Goal: Task Accomplishment & Management: Complete application form

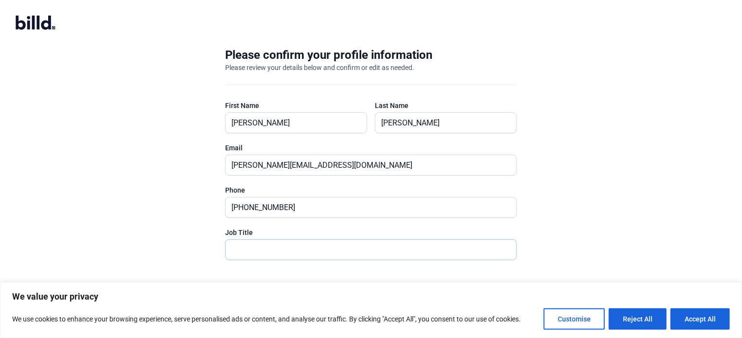
click at [446, 255] on input "text" at bounding box center [371, 250] width 291 height 20
type input "President"
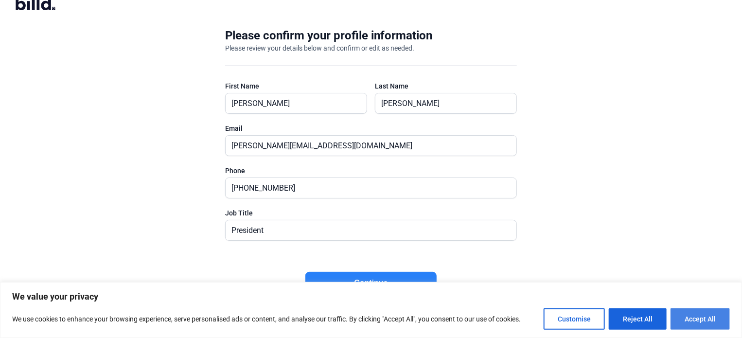
click at [693, 315] on button "Accept All" at bounding box center [700, 318] width 59 height 21
checkbox input "true"
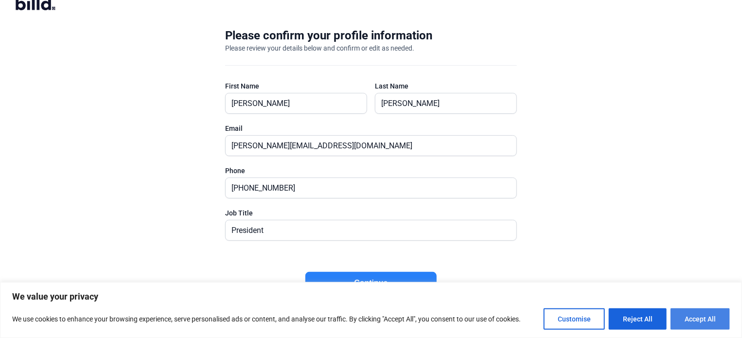
checkbox input "true"
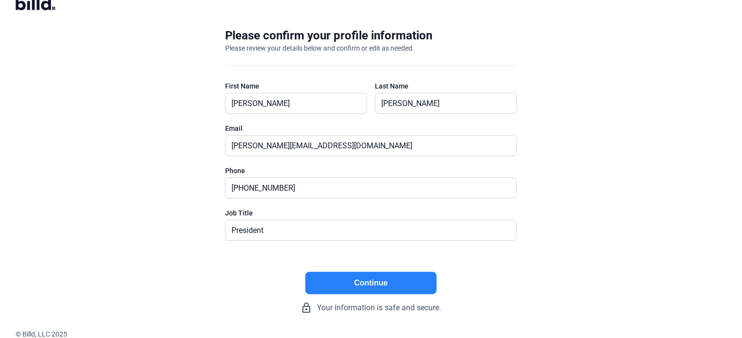
scroll to position [0, 0]
click at [366, 277] on button "Continue" at bounding box center [370, 283] width 131 height 22
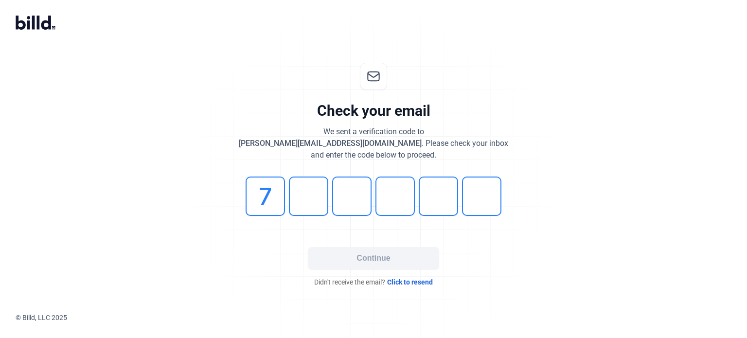
type input "7"
type input "5"
type input "2"
type input "6"
type input "7"
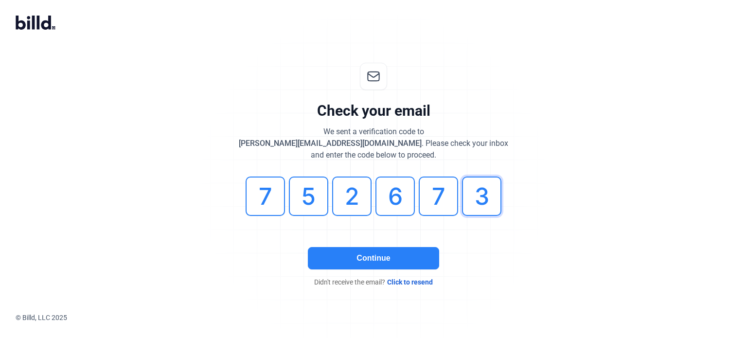
type input "3"
click at [372, 268] on button "Continue" at bounding box center [373, 258] width 131 height 22
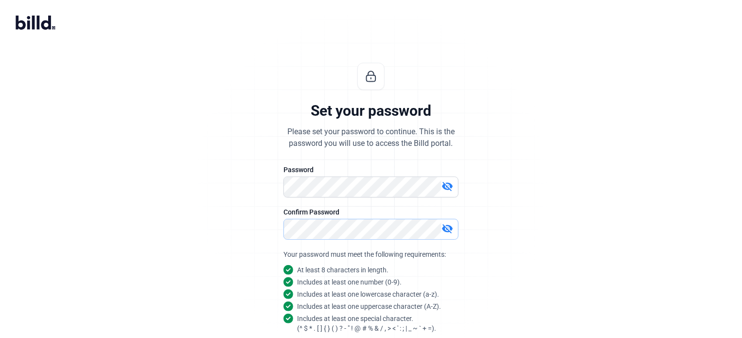
scroll to position [92, 0]
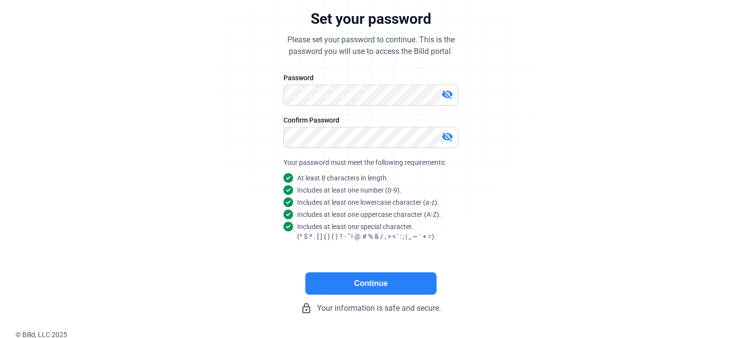
click at [413, 272] on button "Continue" at bounding box center [370, 283] width 131 height 22
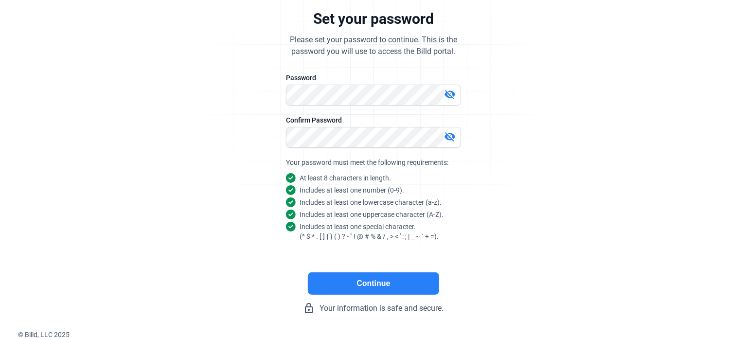
scroll to position [0, 0]
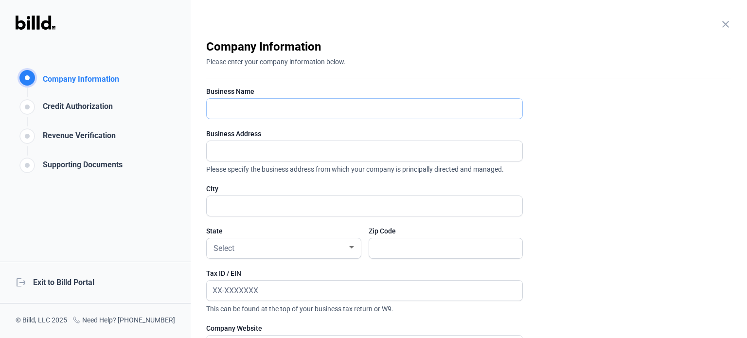
click at [334, 108] on input "text" at bounding box center [365, 109] width 316 height 20
type input "All Roofing and Remodeling Co., Inc."
type input "[STREET_ADDRESS]"
type input "Spring"
type input "77388"
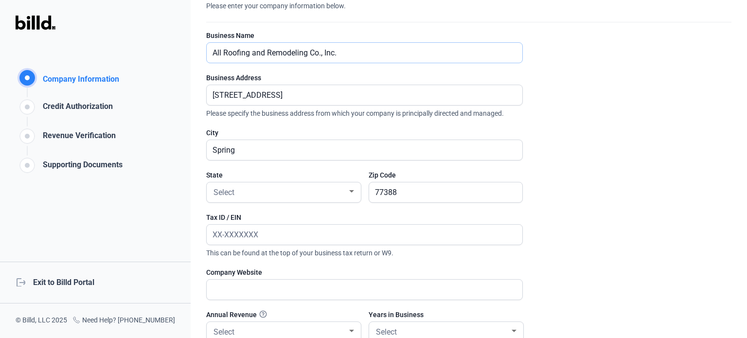
scroll to position [56, 0]
click at [294, 190] on div "Select" at bounding box center [280, 191] width 136 height 14
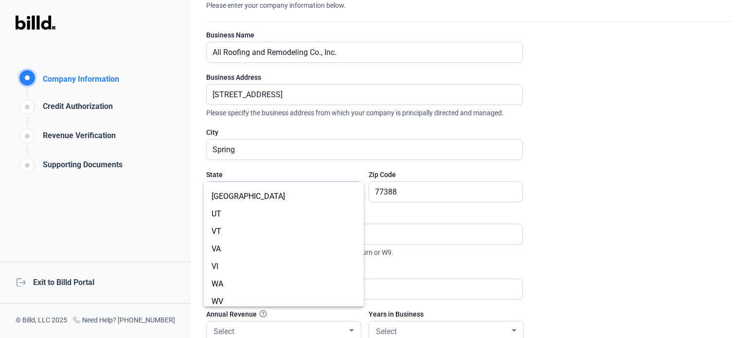
scroll to position [748, 0]
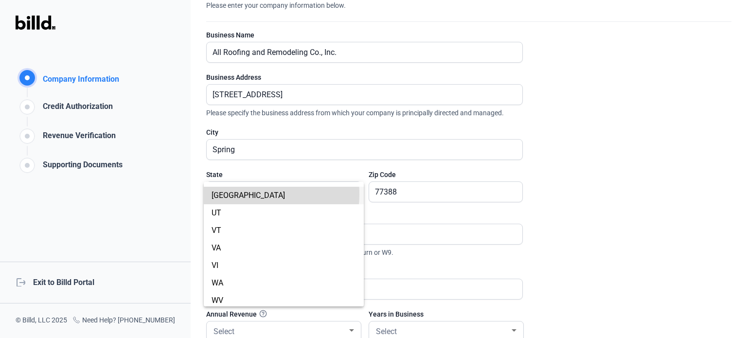
click at [250, 194] on span "[GEOGRAPHIC_DATA]" at bounding box center [284, 196] width 144 height 18
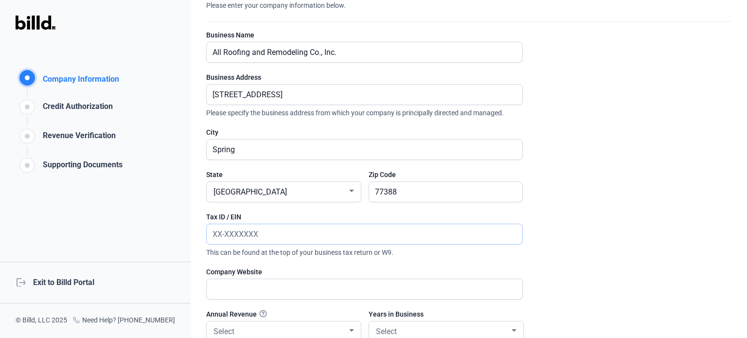
click at [243, 241] on input "text" at bounding box center [365, 234] width 316 height 20
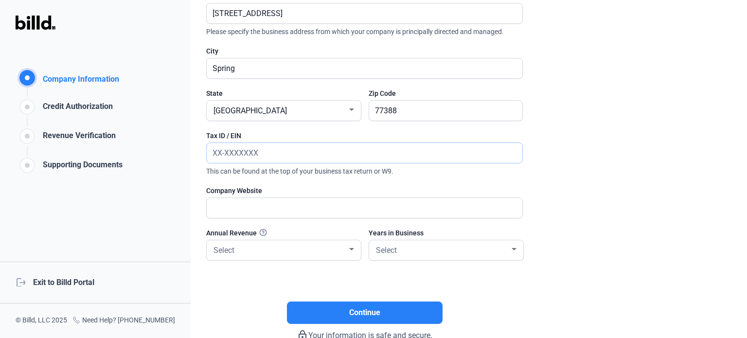
scroll to position [144, 0]
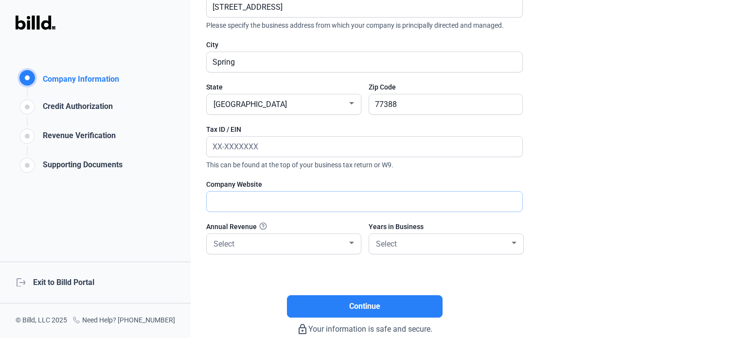
click at [246, 206] on input "text" at bounding box center [365, 202] width 316 height 20
type input "[DOMAIN_NAME]"
click at [280, 153] on input "text" at bounding box center [359, 147] width 305 height 20
type input "[US_EMPLOYER_IDENTIFICATION_NUMBER]"
click at [266, 237] on div "Select" at bounding box center [280, 243] width 136 height 14
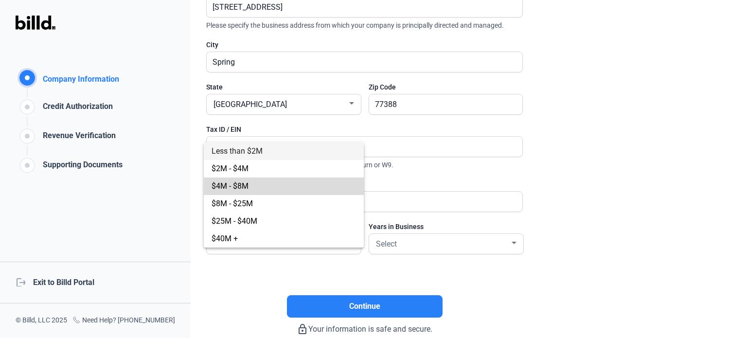
click at [267, 191] on span "$4M - $8M" at bounding box center [284, 187] width 144 height 18
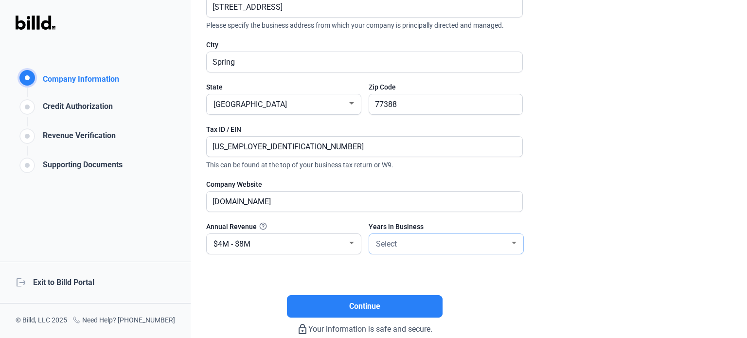
click at [415, 247] on div "Select" at bounding box center [442, 243] width 136 height 14
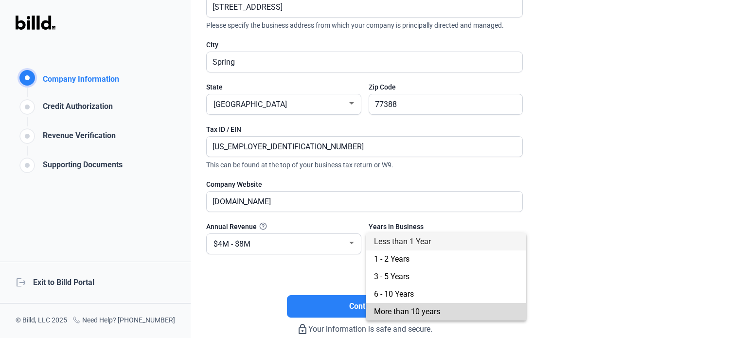
click at [414, 308] on span "More than 10 years" at bounding box center [407, 311] width 66 height 9
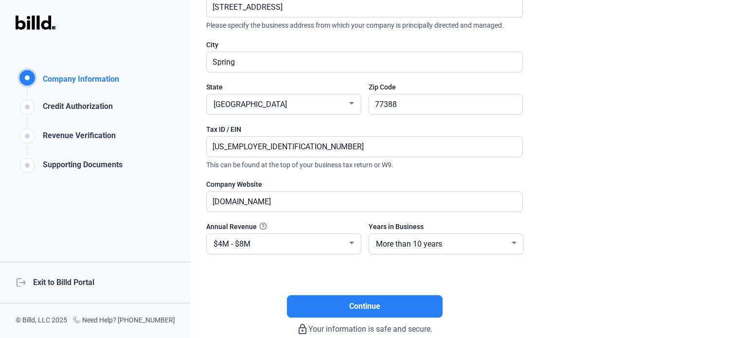
click at [551, 289] on enrollment-step "close Company Information Please enter your company information below. Business…" at bounding box center [468, 115] width 525 height 440
click at [356, 239] on div at bounding box center [351, 243] width 9 height 8
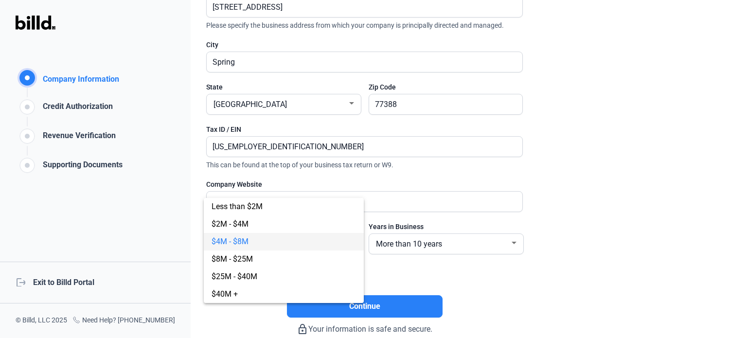
click at [595, 197] on div at bounding box center [373, 169] width 747 height 338
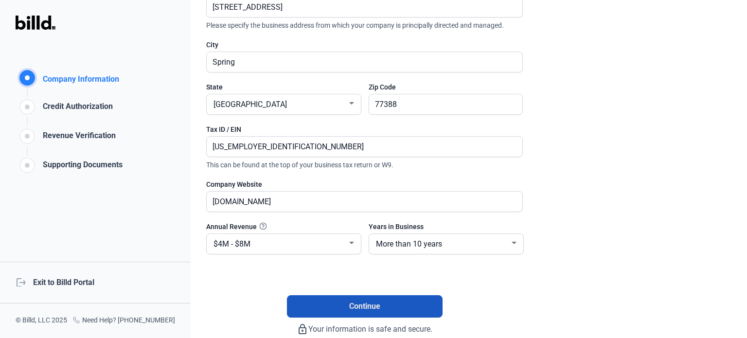
click at [340, 301] on button "Continue" at bounding box center [365, 306] width 156 height 22
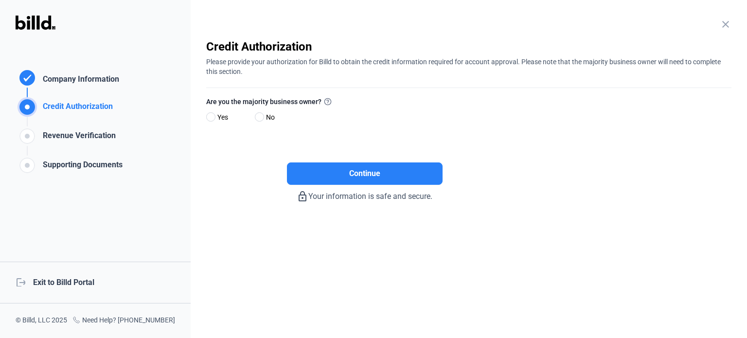
scroll to position [0, 0]
click at [215, 116] on span at bounding box center [210, 116] width 9 height 9
click at [214, 116] on input "Yes" at bounding box center [209, 117] width 7 height 7
radio input "true"
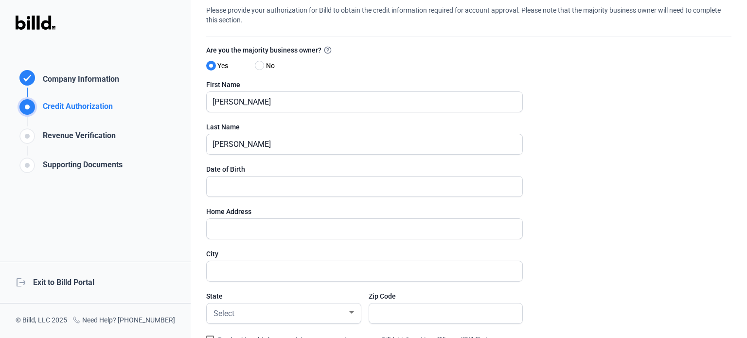
scroll to position [52, 0]
click at [290, 179] on input "text" at bounding box center [365, 186] width 316 height 20
type input "[DATE]"
type input "[STREET_ADDRESS][PERSON_NAME]"
type input "Spring"
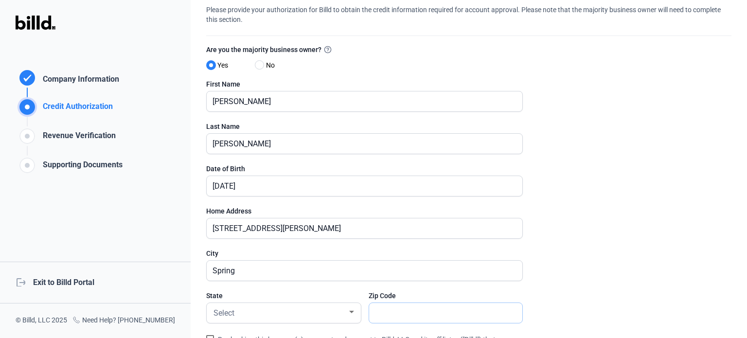
type input "77386"
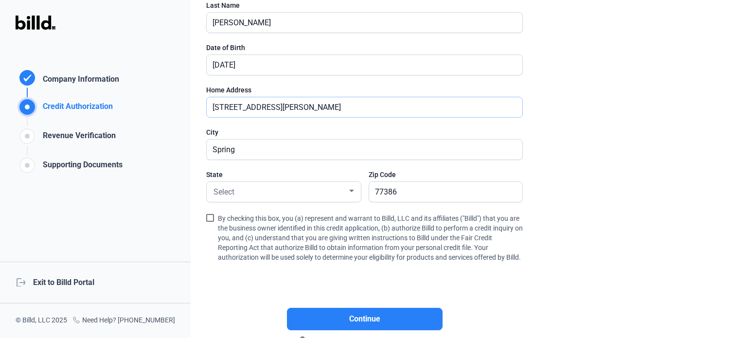
scroll to position [174, 0]
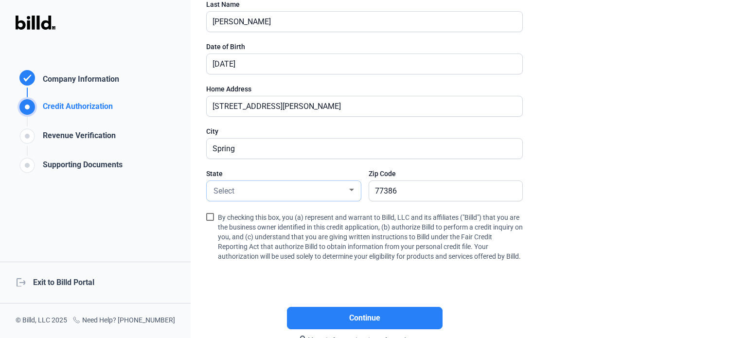
click at [305, 187] on div "Select" at bounding box center [280, 190] width 136 height 14
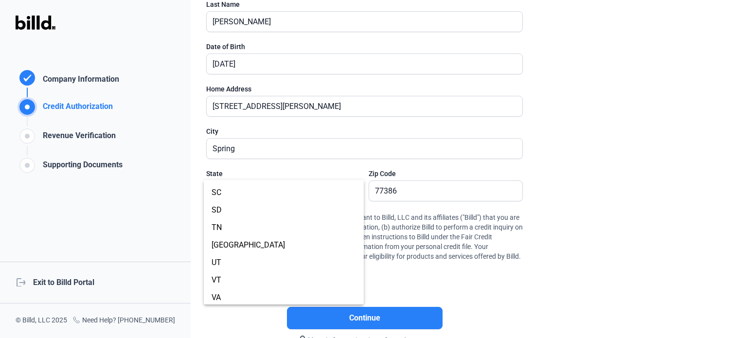
scroll to position [697, 0]
click at [249, 247] on span "[GEOGRAPHIC_DATA]" at bounding box center [284, 245] width 144 height 18
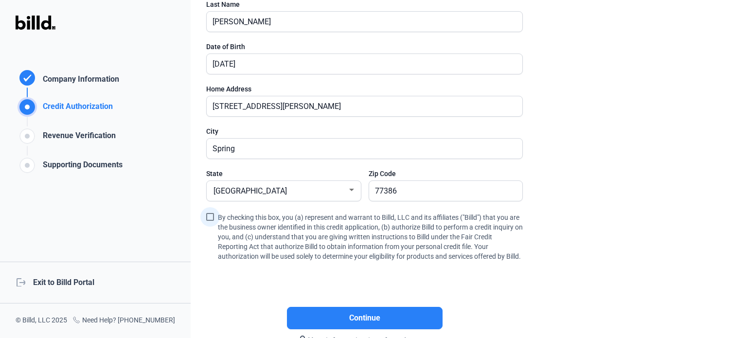
click at [209, 211] on label "By checking this box, you (a) represent and warrant to Billd, LLC and its affil…" at bounding box center [364, 237] width 317 height 53
click at [0, 0] on input "By checking this box, you (a) represent and warrant to Billd, LLC and its affil…" at bounding box center [0, 0] width 0 height 0
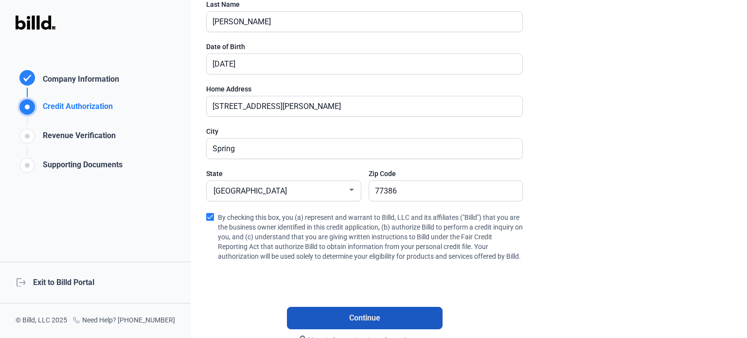
click at [390, 328] on button "Continue" at bounding box center [365, 318] width 156 height 22
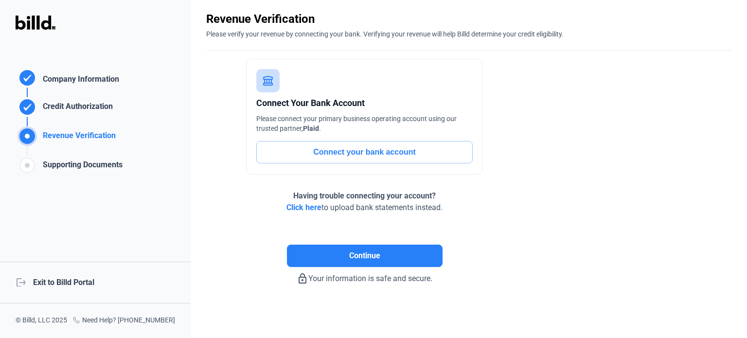
scroll to position [27, 0]
click at [392, 156] on button "Connect your bank account" at bounding box center [364, 153] width 216 height 22
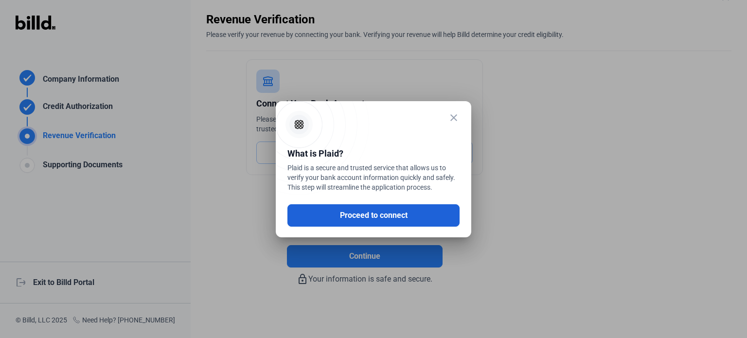
click at [386, 215] on button "Proceed to connect" at bounding box center [373, 215] width 172 height 22
